Goal: Task Accomplishment & Management: Manage account settings

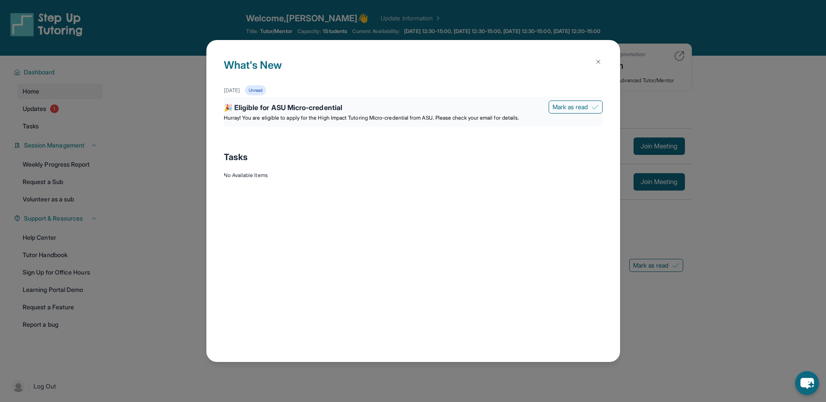
drag, startPoint x: 307, startPoint y: 101, endPoint x: 308, endPoint y: 106, distance: 5.3
click at [308, 106] on div "🎉 Eligible for ASU Micro-credential [PERSON_NAME] as read Hurray! You are eligi…" at bounding box center [413, 112] width 379 height 30
click at [308, 107] on div "🎉 Eligible for ASU Micro-credential" at bounding box center [413, 108] width 379 height 12
click at [341, 110] on div "🎉 Eligible for ASU Micro-credential" at bounding box center [413, 108] width 379 height 12
click at [379, 104] on div "🎉 Eligible for ASU Micro-credential" at bounding box center [413, 108] width 379 height 12
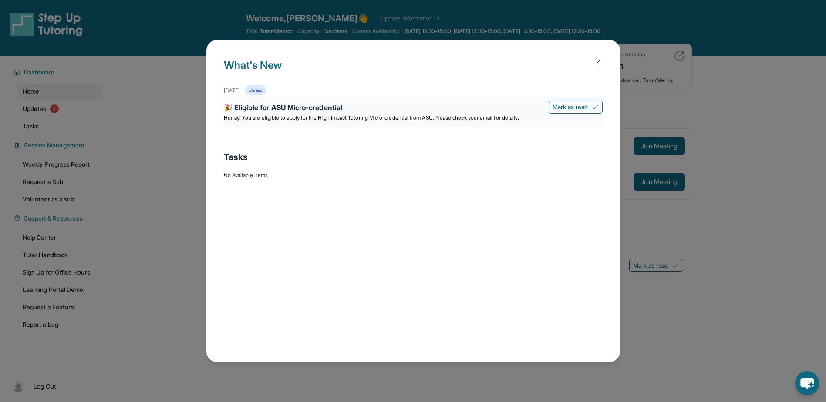
click at [360, 111] on div "🎉 Eligible for ASU Micro-credential" at bounding box center [413, 108] width 379 height 12
click at [256, 107] on div "🎉 Eligible for ASU Micro-credential" at bounding box center [413, 108] width 379 height 12
drag, startPoint x: 256, startPoint y: 107, endPoint x: 359, endPoint y: 109, distance: 103.6
click at [356, 109] on div "🎉 Eligible for ASU Micro-credential" at bounding box center [413, 108] width 379 height 12
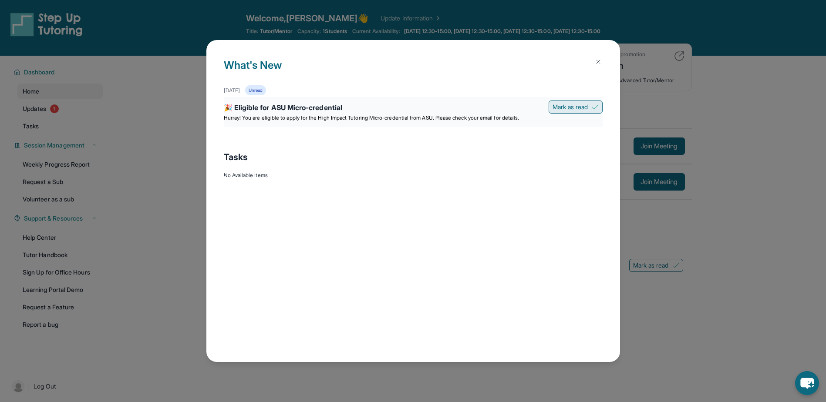
click at [569, 109] on span "Mark as read" at bounding box center [570, 107] width 36 height 9
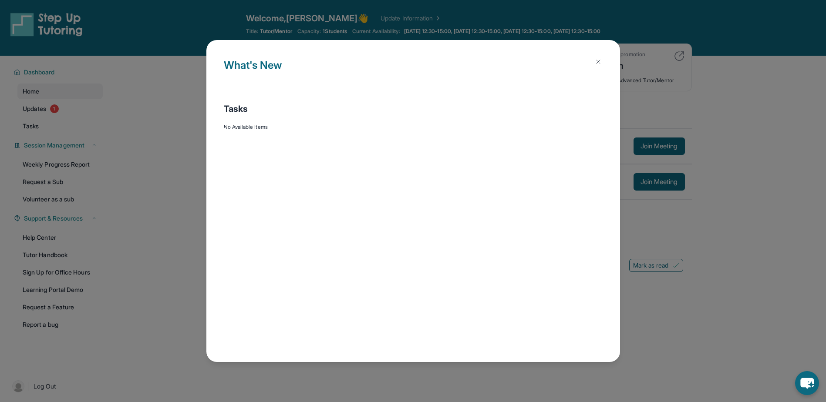
click at [606, 59] on button at bounding box center [597, 61] width 17 height 17
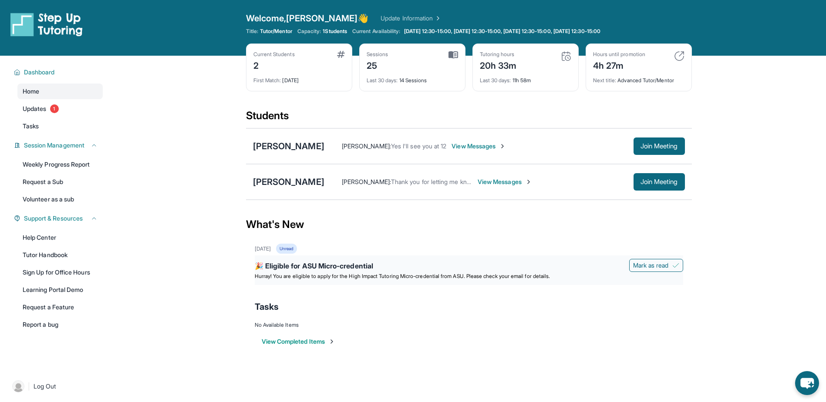
click at [343, 264] on div "🎉 Eligible for ASU Micro-credential" at bounding box center [469, 267] width 428 height 12
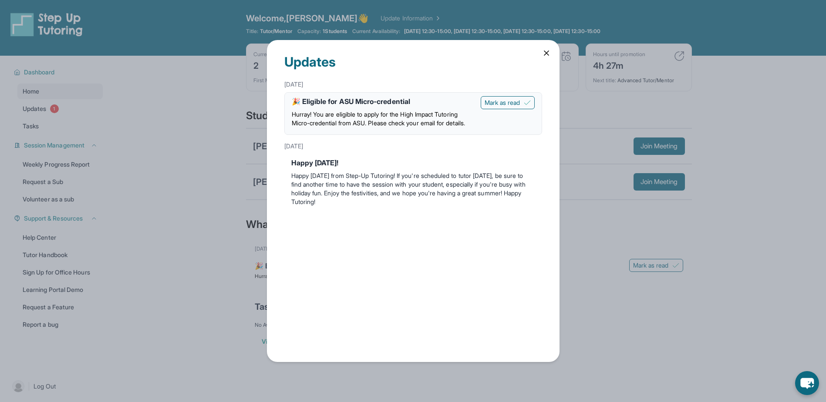
click at [549, 52] on icon at bounding box center [546, 53] width 9 height 9
